Goal: Information Seeking & Learning: Learn about a topic

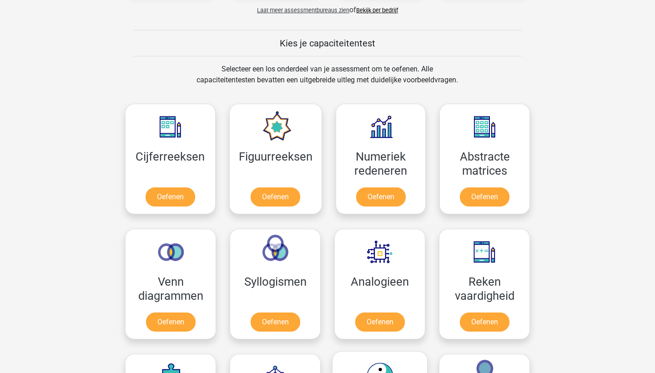
scroll to position [322, 0]
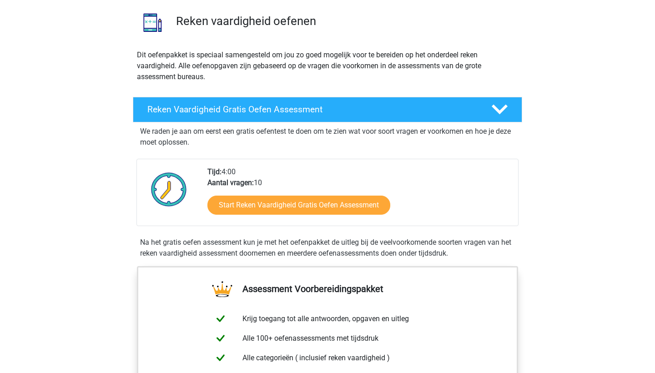
scroll to position [66, 0]
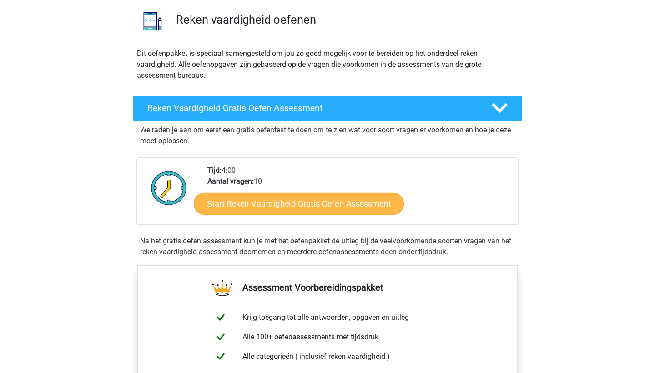
click at [300, 205] on link "Start Reken Vaardigheid Gratis Oefen Assessment" at bounding box center [299, 203] width 210 height 22
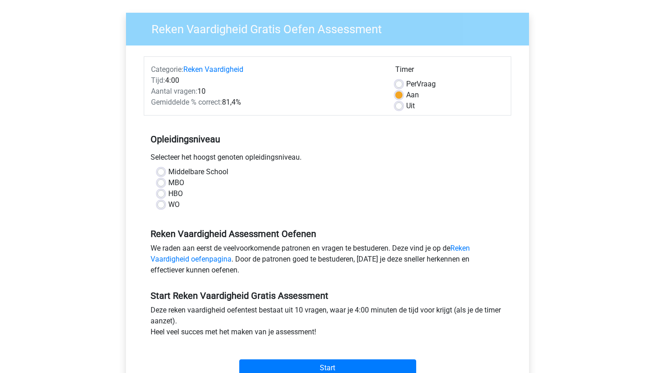
scroll to position [65, 0]
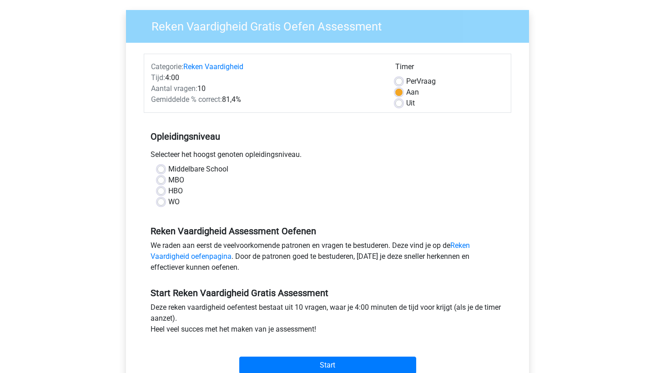
click at [168, 191] on label "HBO" at bounding box center [175, 191] width 15 height 11
click at [159, 191] on input "HBO" at bounding box center [160, 190] width 7 height 9
radio input "true"
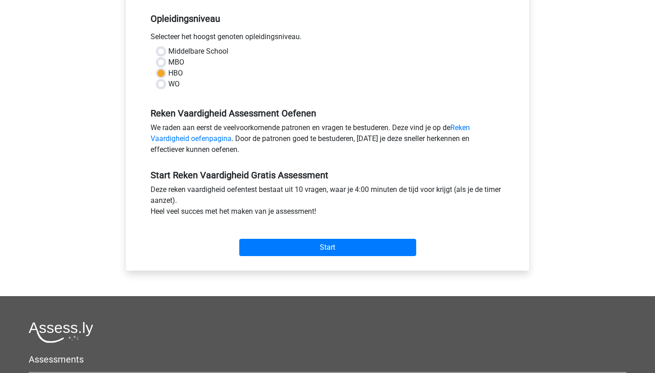
scroll to position [181, 0]
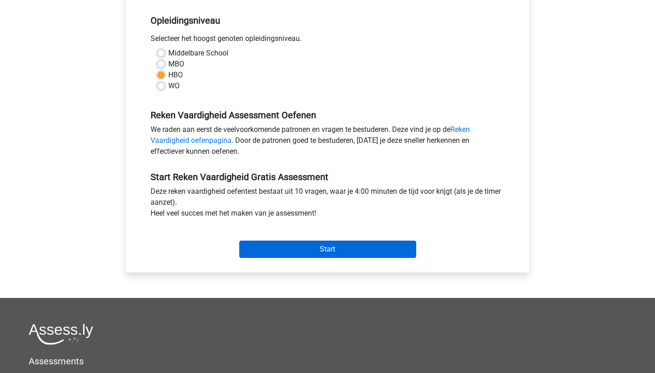
click at [295, 247] on input "Start" at bounding box center [327, 249] width 177 height 17
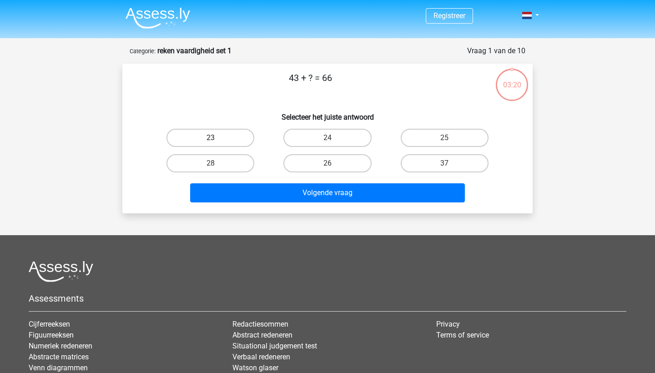
click at [218, 135] on label "23" at bounding box center [211, 138] width 88 height 18
click at [217, 138] on input "23" at bounding box center [214, 141] width 6 height 6
radio input "true"
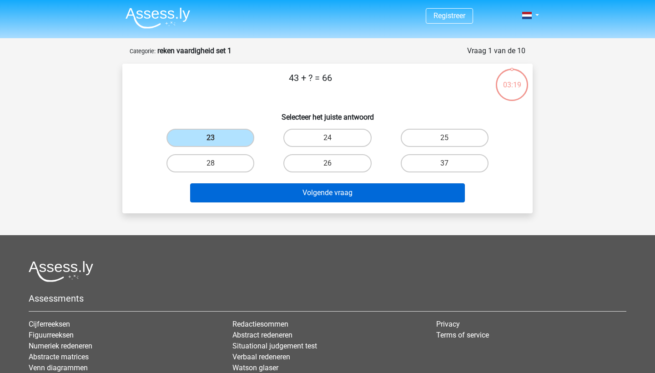
click at [295, 189] on button "Volgende vraag" at bounding box center [327, 192] width 275 height 19
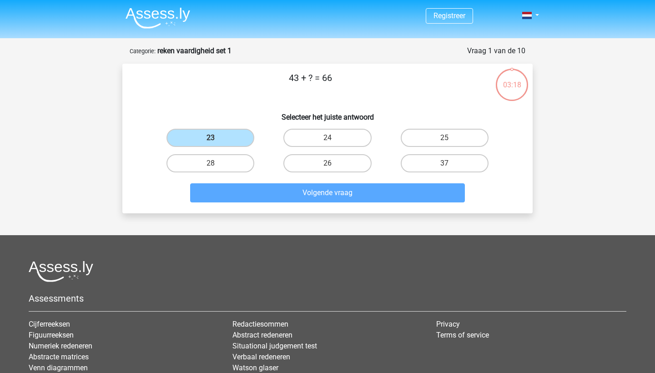
scroll to position [45, 0]
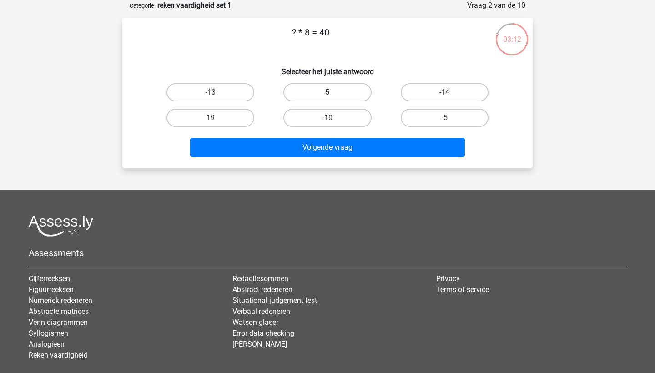
click at [342, 96] on label "5" at bounding box center [327, 92] width 88 height 18
click at [334, 96] on input "5" at bounding box center [331, 95] width 6 height 6
radio input "true"
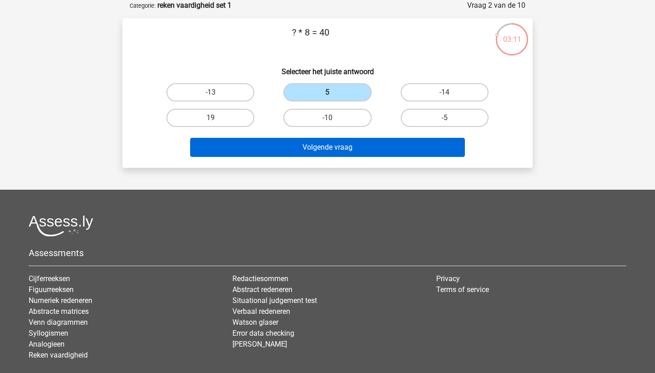
click at [338, 144] on button "Volgende vraag" at bounding box center [327, 147] width 275 height 19
click at [315, 142] on button "Volgende vraag" at bounding box center [327, 147] width 275 height 19
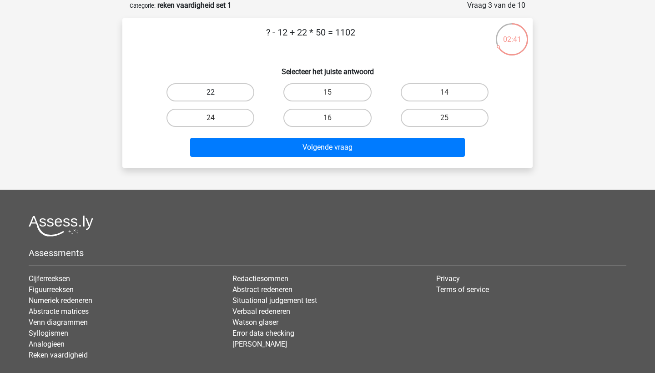
click at [228, 90] on label "22" at bounding box center [211, 92] width 88 height 18
click at [217, 92] on input "22" at bounding box center [214, 95] width 6 height 6
radio input "true"
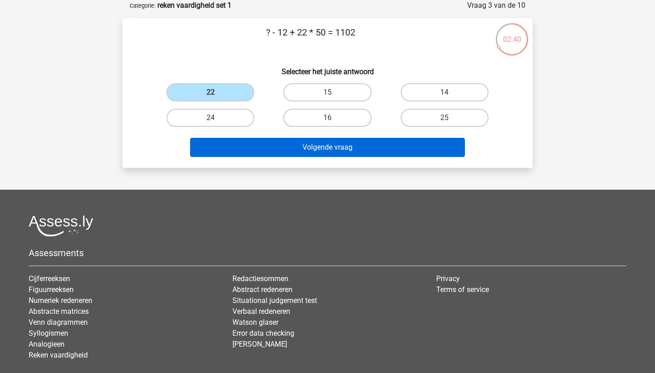
click at [313, 147] on button "Volgende vraag" at bounding box center [327, 147] width 275 height 19
click at [321, 147] on button "Volgende vraag" at bounding box center [327, 147] width 275 height 19
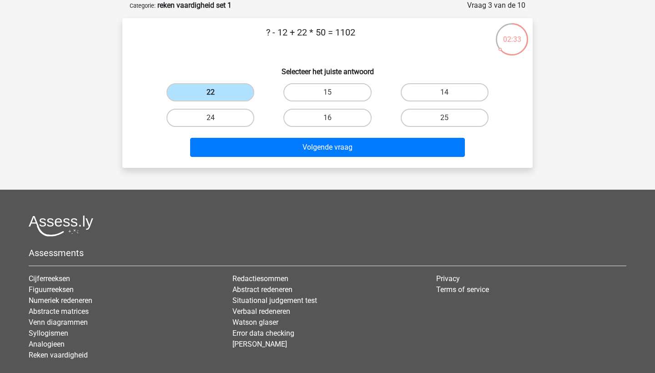
click at [232, 91] on label "22" at bounding box center [211, 92] width 88 height 18
click at [217, 92] on input "22" at bounding box center [214, 95] width 6 height 6
click at [232, 91] on label "22" at bounding box center [211, 92] width 88 height 18
click at [217, 92] on input "22" at bounding box center [214, 95] width 6 height 6
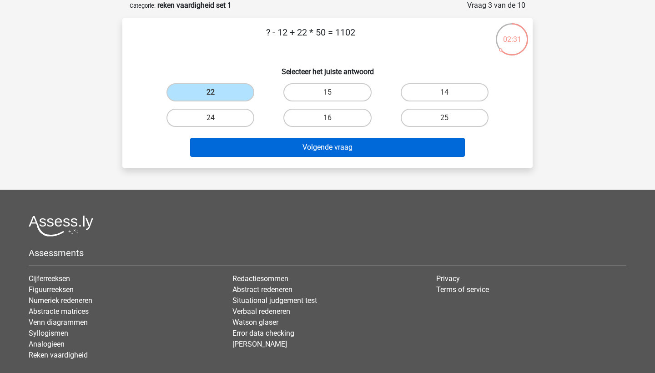
click at [341, 151] on button "Volgende vraag" at bounding box center [327, 147] width 275 height 19
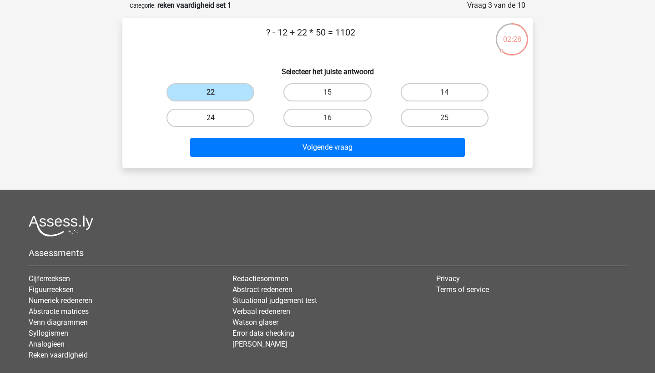
click at [233, 113] on label "24" at bounding box center [211, 118] width 88 height 18
click at [217, 118] on input "24" at bounding box center [214, 121] width 6 height 6
radio input "true"
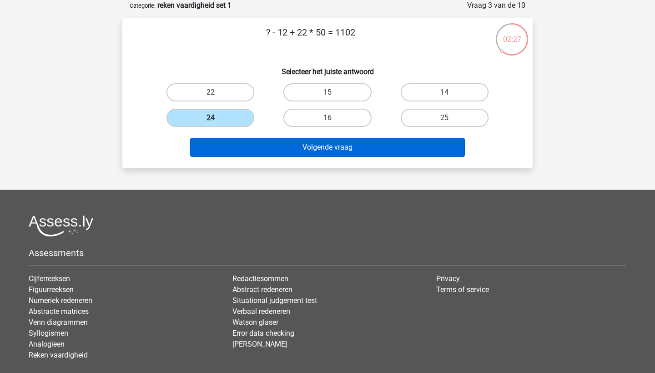
click at [362, 148] on button "Volgende vraag" at bounding box center [327, 147] width 275 height 19
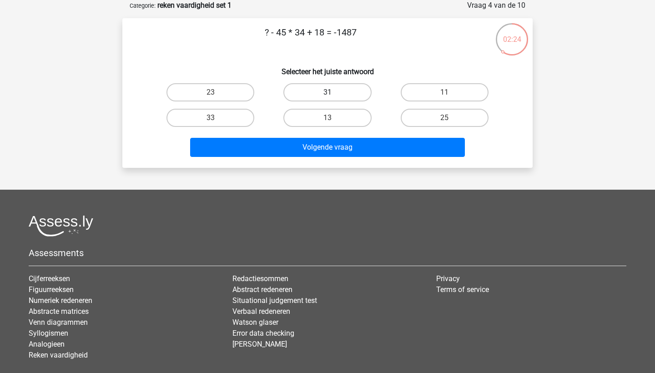
click at [339, 92] on label "31" at bounding box center [327, 92] width 88 height 18
click at [334, 92] on input "31" at bounding box center [331, 95] width 6 height 6
radio input "true"
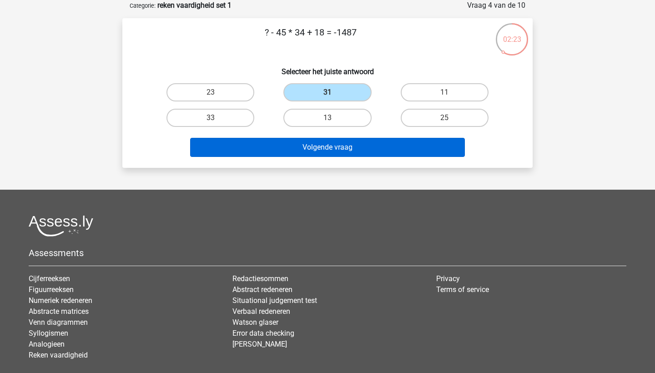
click at [352, 143] on button "Volgende vraag" at bounding box center [327, 147] width 275 height 19
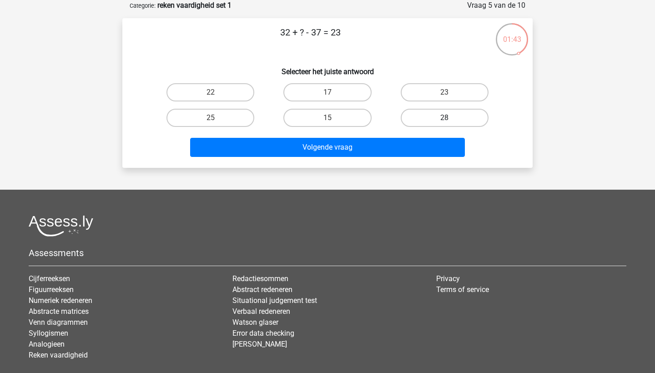
click at [470, 119] on label "28" at bounding box center [445, 118] width 88 height 18
click at [450, 119] on input "28" at bounding box center [448, 121] width 6 height 6
radio input "true"
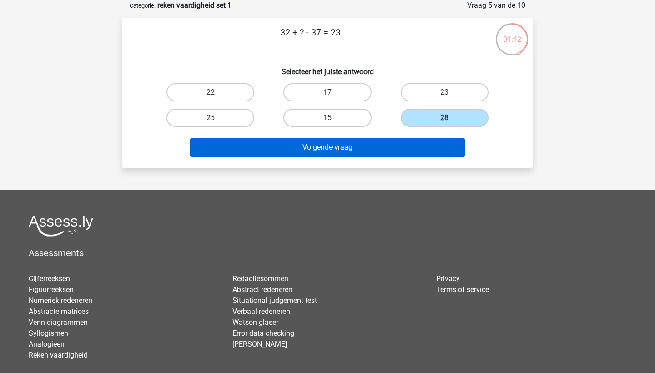
click at [394, 146] on button "Volgende vraag" at bounding box center [327, 147] width 275 height 19
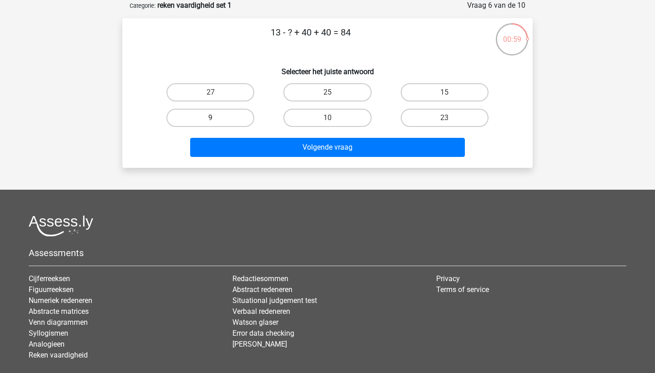
click at [221, 113] on label "9" at bounding box center [211, 118] width 88 height 18
click at [217, 118] on input "9" at bounding box center [214, 121] width 6 height 6
radio input "true"
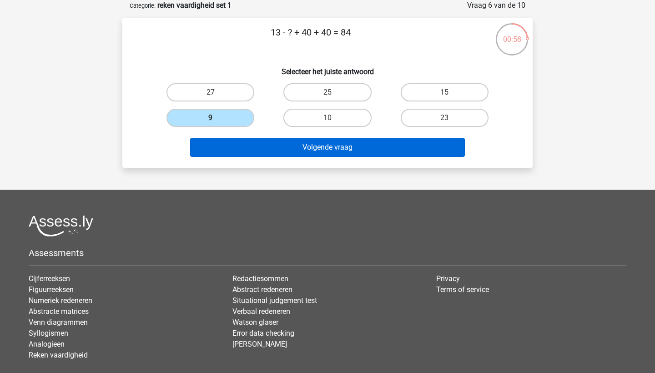
click at [308, 147] on button "Volgende vraag" at bounding box center [327, 147] width 275 height 19
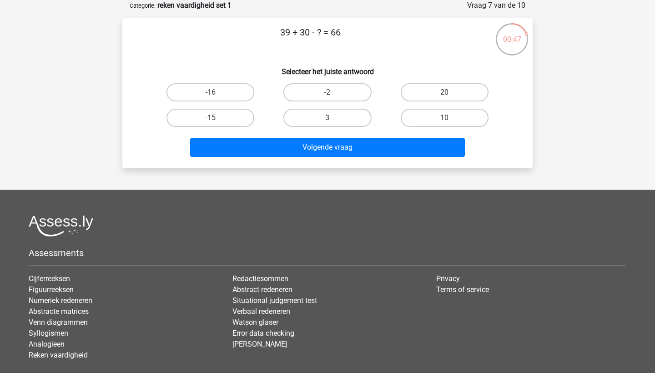
click at [325, 116] on label "3" at bounding box center [327, 118] width 88 height 18
click at [328, 118] on input "3" at bounding box center [331, 121] width 6 height 6
radio input "true"
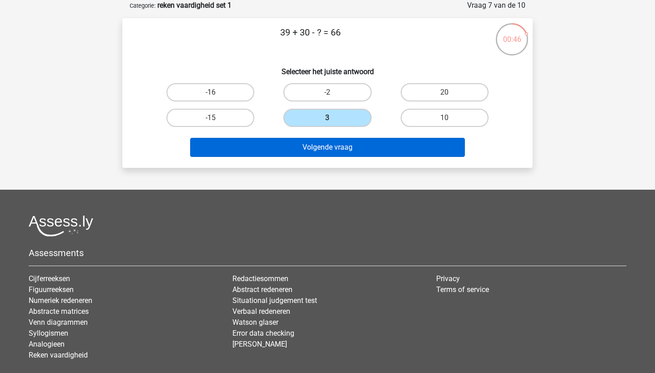
click at [322, 142] on button "Volgende vraag" at bounding box center [327, 147] width 275 height 19
